Goal: Use online tool/utility: Utilize a website feature to perform a specific function

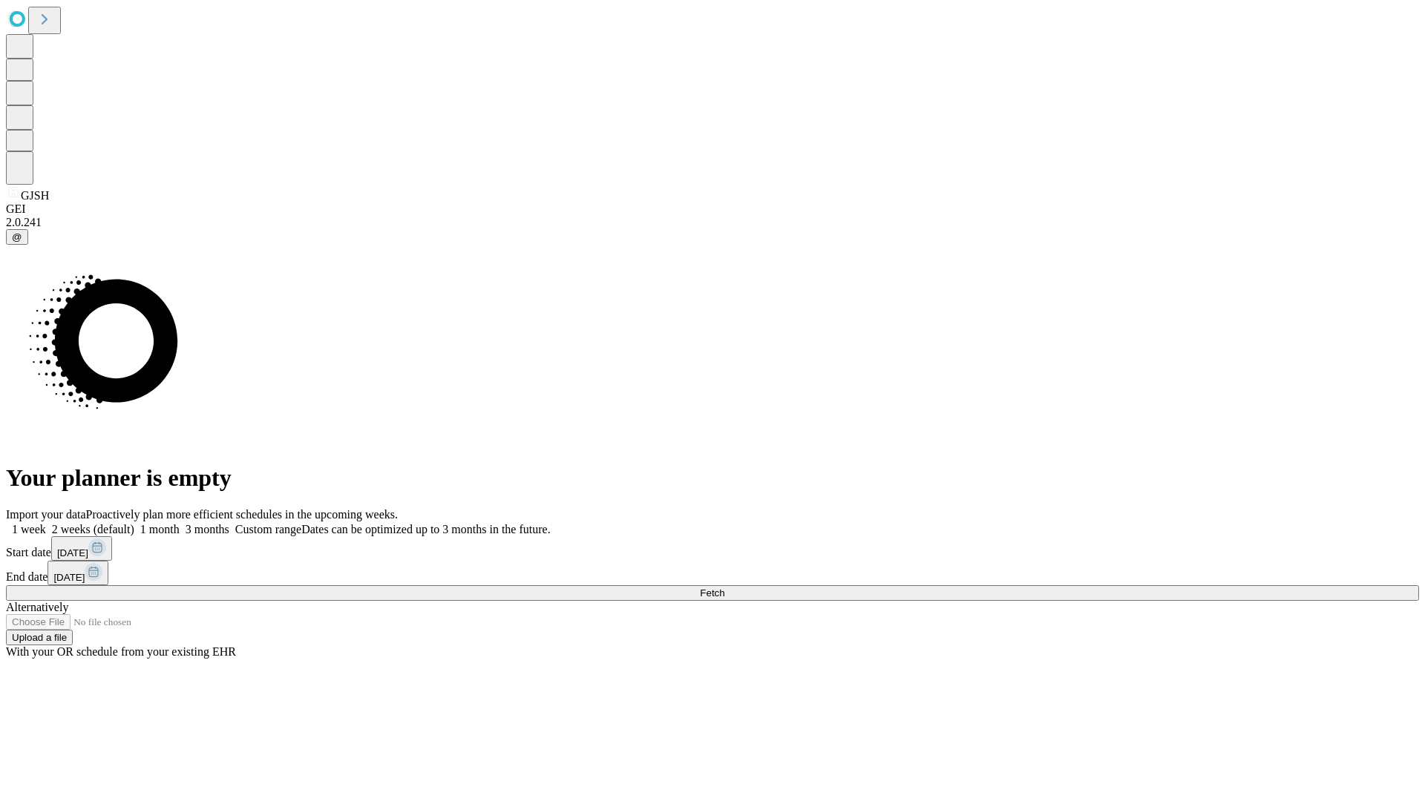
click at [724, 588] on span "Fetch" at bounding box center [712, 593] width 24 height 11
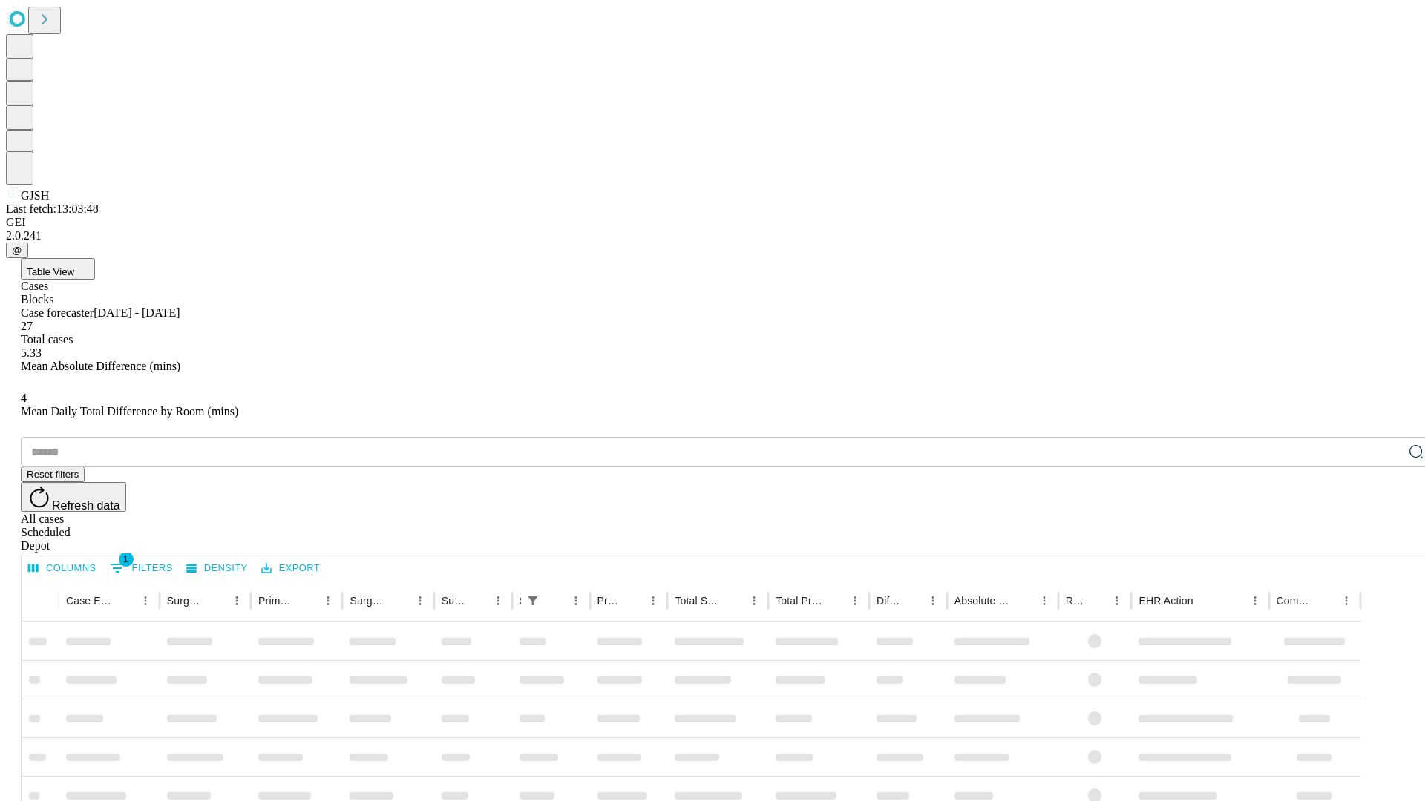
click at [74, 266] on span "Table View" at bounding box center [50, 271] width 47 height 11
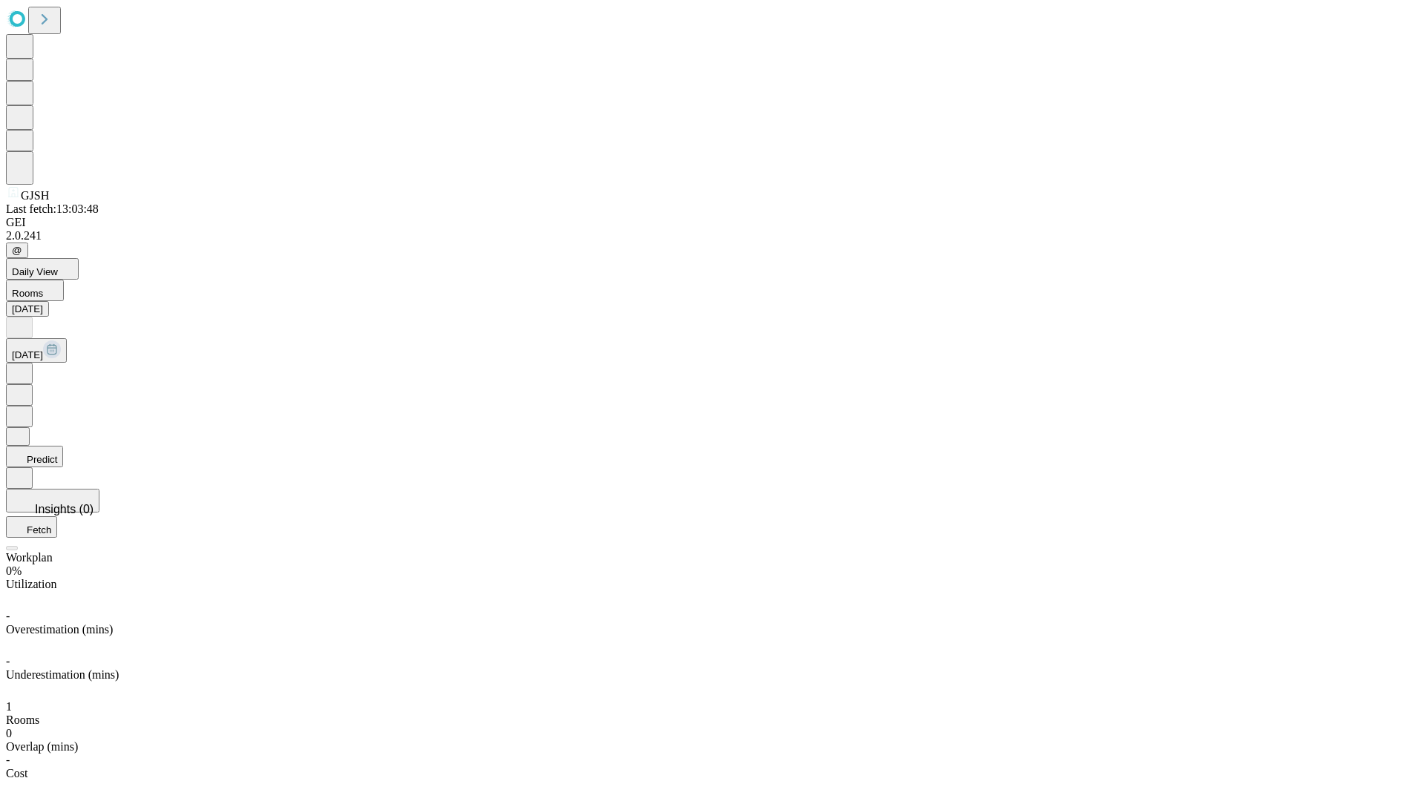
click at [63, 446] on button "Predict" at bounding box center [34, 457] width 57 height 22
